Goal: Task Accomplishment & Management: Complete application form

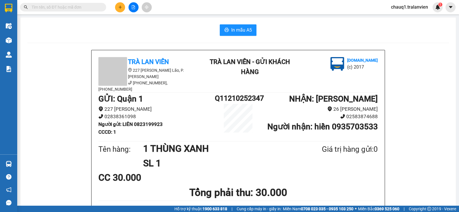
click at [49, 8] on input "text" at bounding box center [66, 7] width 68 height 6
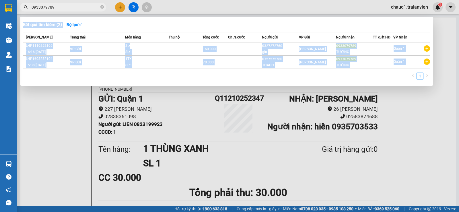
drag, startPoint x: 71, startPoint y: 3, endPoint x: 18, endPoint y: 9, distance: 53.5
click at [18, 9] on div "Kết quả tìm kiếm ( 2 ) Bộ lọc Mã ĐH Trạng thái Món hàng Thu hộ Tổng cước Chưa c…" at bounding box center [56, 7] width 112 height 10
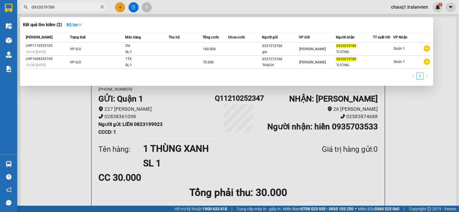
click at [65, 6] on input "0933079789" at bounding box center [66, 7] width 68 height 6
click at [64, 6] on input "0933079789" at bounding box center [66, 7] width 68 height 6
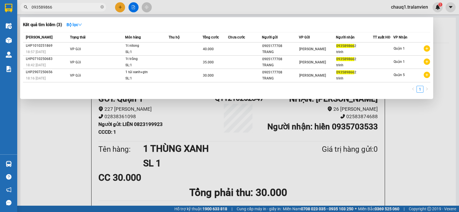
type input "093589866"
click at [120, 8] on div at bounding box center [229, 106] width 459 height 212
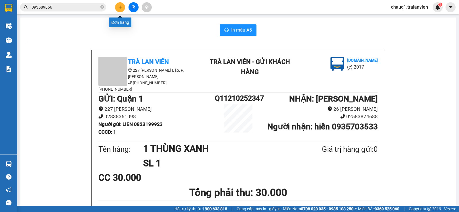
click at [120, 8] on icon "plus" at bounding box center [120, 7] width 4 height 4
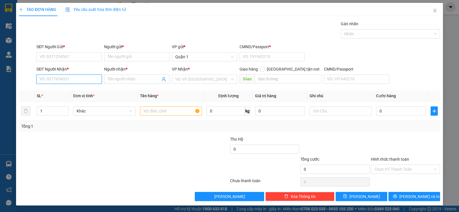
click at [65, 76] on input "SĐT Người Nhận *" at bounding box center [68, 79] width 65 height 9
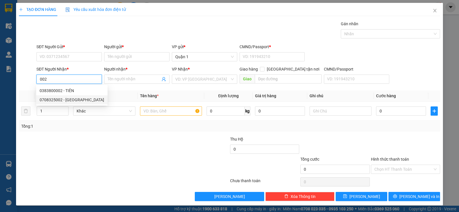
click at [59, 99] on div "0708325002 - NHẬT LINH" at bounding box center [72, 100] width 65 height 6
type input "0708325002"
type input "[PERSON_NAME]"
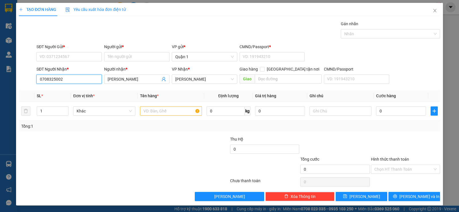
type input "0708325002"
click at [84, 67] on div "SĐT Người Nhận *" at bounding box center [68, 69] width 65 height 6
click at [84, 75] on input "0708325002" at bounding box center [68, 79] width 65 height 9
click at [88, 56] on input "SĐT Người Gửi *" at bounding box center [68, 56] width 65 height 9
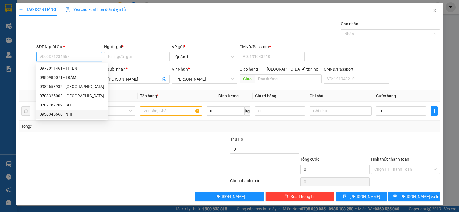
click at [71, 112] on div "0938345660 - NHI" at bounding box center [72, 114] width 65 height 6
type input "0938345660"
type input "NHI"
type input "083200012503"
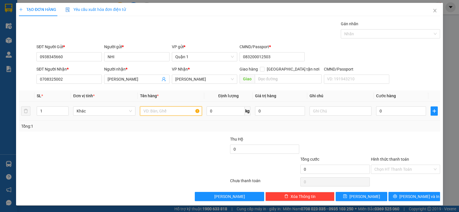
click at [171, 111] on input "text" at bounding box center [171, 110] width 62 height 9
type input "1 H VÀNG"
click at [382, 110] on input "0" at bounding box center [401, 110] width 50 height 9
type input "3"
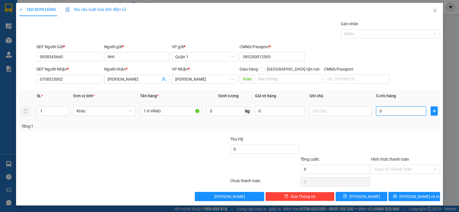
type input "3"
type input "30"
type input "30.000"
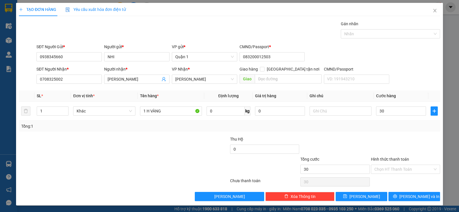
type input "30.000"
click at [393, 133] on div "Transit Pickup Surcharge Ids Transit Deliver Surcharge Ids Transit Deliver Surc…" at bounding box center [229, 111] width 421 height 181
click at [408, 197] on span "Lưu và In" at bounding box center [420, 196] width 40 height 6
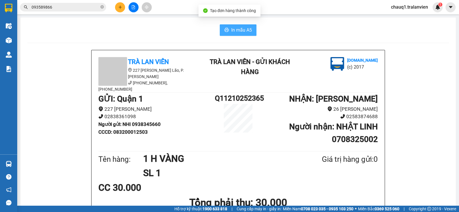
click at [227, 29] on icon "printer" at bounding box center [226, 30] width 5 height 5
click at [117, 4] on button at bounding box center [120, 7] width 10 height 10
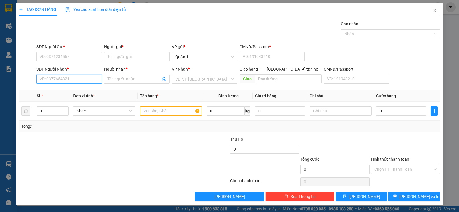
click at [57, 80] on input "SĐT Người Nhận *" at bounding box center [68, 79] width 65 height 9
click at [80, 92] on div "0789968999 - MẾN" at bounding box center [69, 91] width 58 height 6
type input "0789968999"
type input "MẾN"
type input "0789968999"
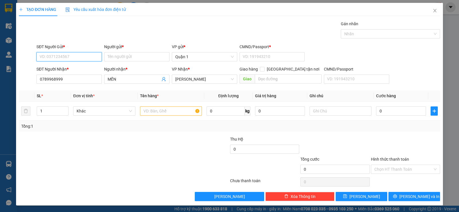
click at [79, 53] on input "SĐT Người Gửi *" at bounding box center [68, 56] width 65 height 9
click at [72, 70] on div "0939030692 - TRIỆU" at bounding box center [69, 68] width 58 height 6
type input "0939030692"
type input "TRIỆU"
type input "1"
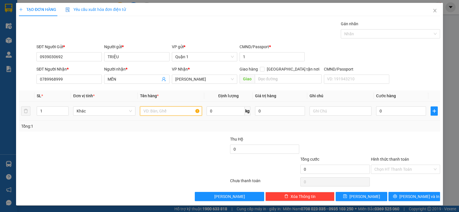
click at [183, 112] on input "text" at bounding box center [171, 110] width 62 height 9
click at [55, 77] on input "0789968999" at bounding box center [68, 79] width 65 height 9
click at [162, 111] on input "text" at bounding box center [171, 110] width 62 height 9
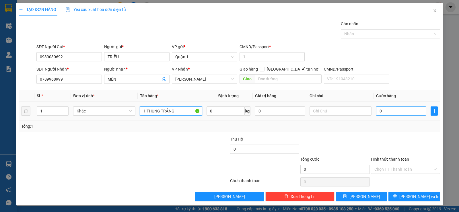
type input "1 THÙNG TRẮNG"
click at [407, 111] on input "0" at bounding box center [401, 110] width 50 height 9
type input "4"
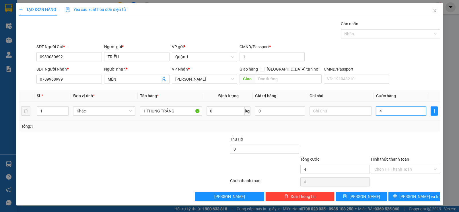
type input "40"
type input "40.000"
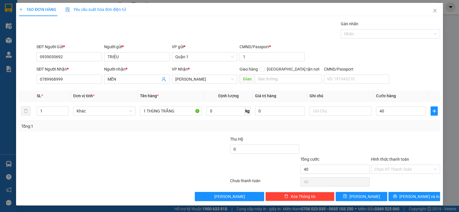
type input "40.000"
click at [369, 134] on div "Transit Pickup Surcharge Ids Transit Deliver Surcharge Ids Transit Deliver Surc…" at bounding box center [229, 111] width 421 height 181
click at [398, 196] on button "Lưu và In" at bounding box center [415, 196] width 52 height 9
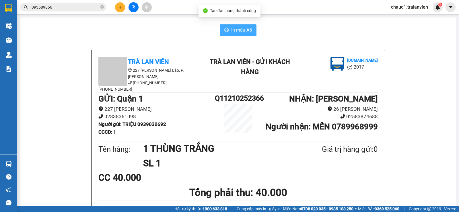
click at [232, 31] on span "In mẫu A5" at bounding box center [241, 29] width 21 height 7
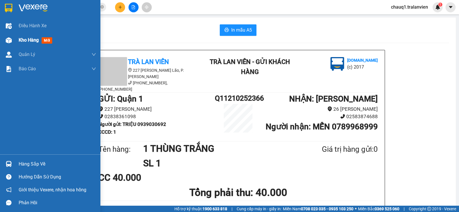
click at [29, 41] on span "Kho hàng" at bounding box center [29, 39] width 20 height 5
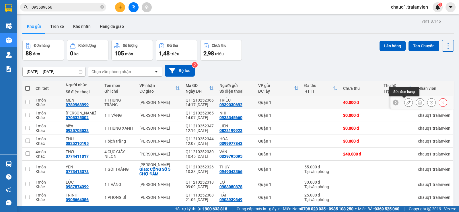
click at [407, 103] on icon at bounding box center [409, 102] width 4 height 4
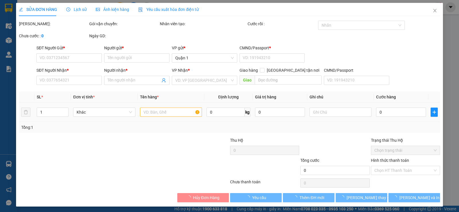
type input "0939030692"
type input "TRIỆU"
type input "1"
type input "0789968999"
type input "MẾN"
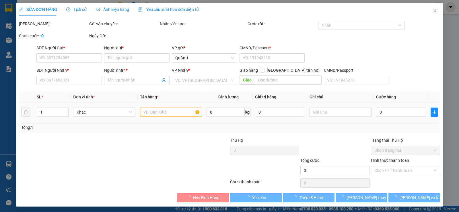
type input "40.000"
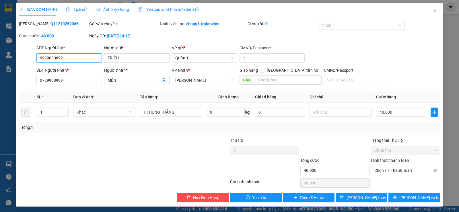
click at [409, 170] on span "Chọn HT Thanh Toán" at bounding box center [406, 170] width 62 height 9
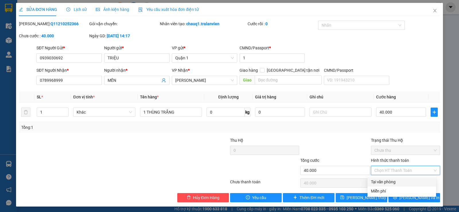
click at [399, 183] on div "Tại văn phòng" at bounding box center [402, 182] width 62 height 6
type input "0"
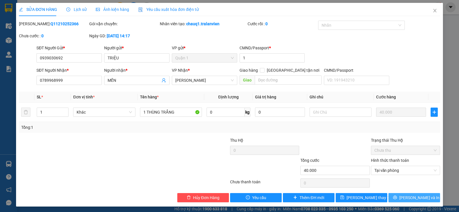
click at [412, 197] on span "Lưu và In" at bounding box center [420, 198] width 40 height 6
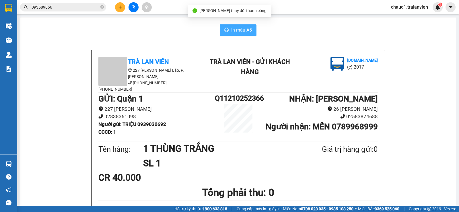
click at [225, 27] on button "In mẫu A5" at bounding box center [238, 29] width 37 height 11
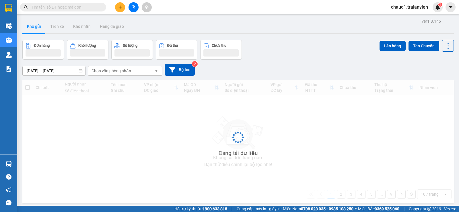
click at [79, 7] on input "text" at bounding box center [66, 7] width 68 height 6
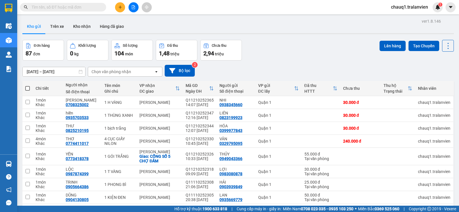
paste input "0789968999"
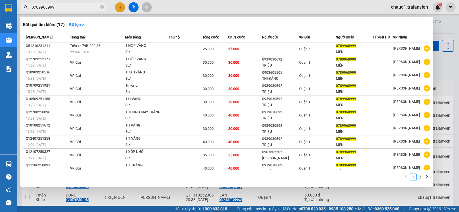
type input "0789968999"
